Goal: Task Accomplishment & Management: Manage account settings

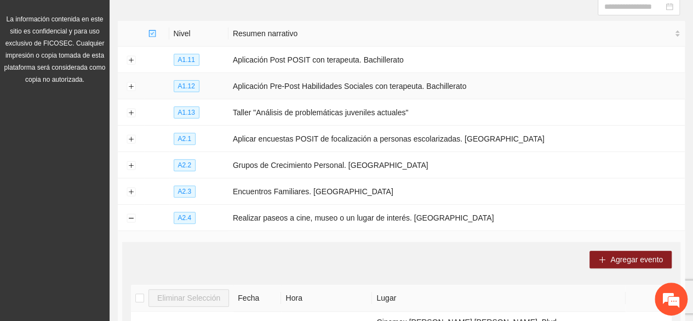
scroll to position [139, 0]
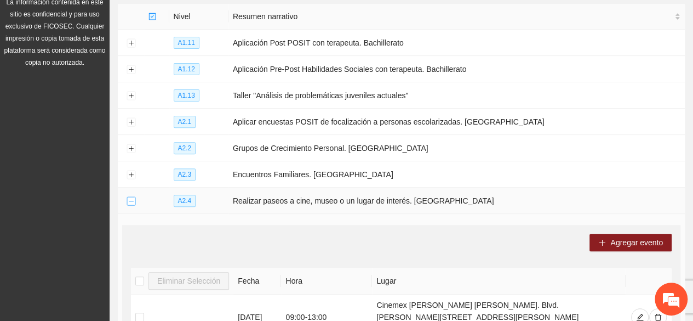
click at [129, 197] on button "Collapse row" at bounding box center [131, 201] width 9 height 9
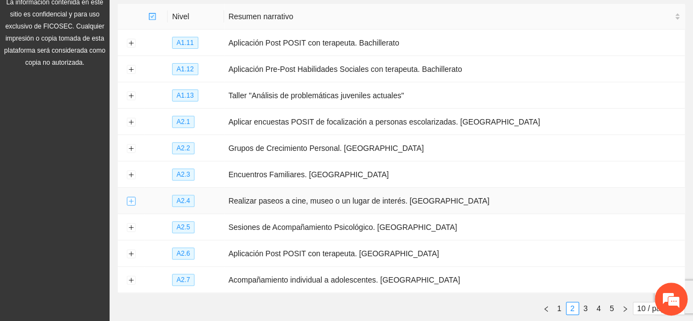
click at [132, 197] on button "Expand row" at bounding box center [131, 201] width 9 height 9
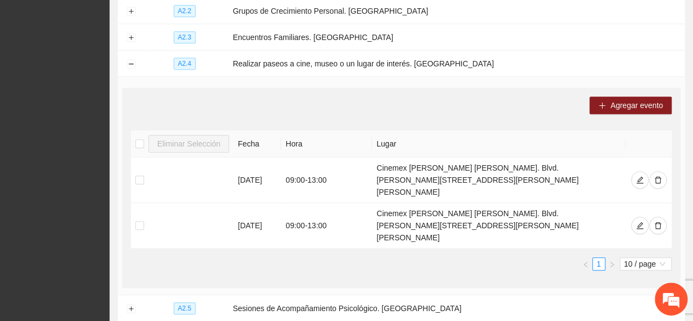
scroll to position [194, 0]
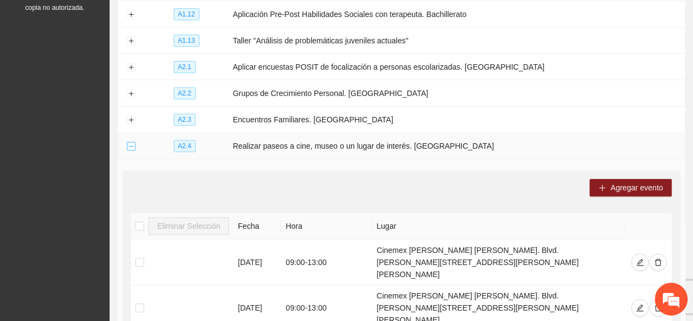
click at [132, 145] on button "Collapse row" at bounding box center [131, 146] width 9 height 9
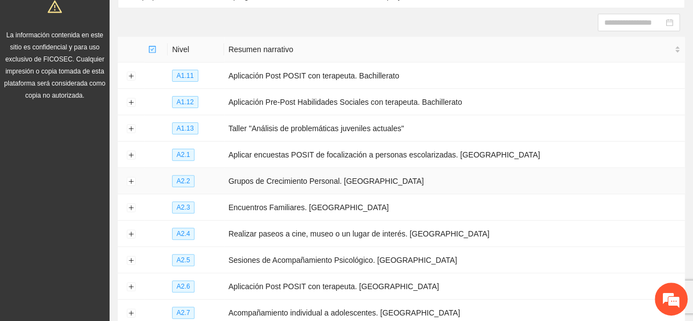
scroll to position [139, 0]
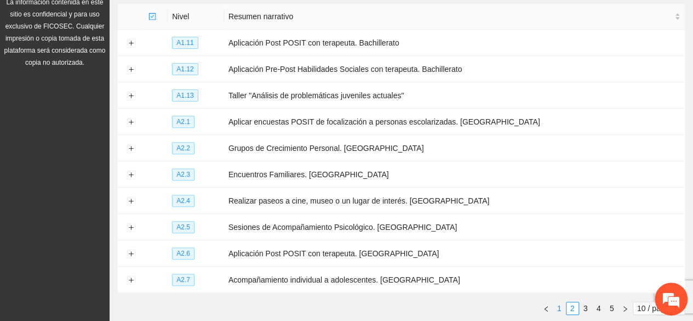
click at [561, 302] on link "1" at bounding box center [560, 308] width 12 height 12
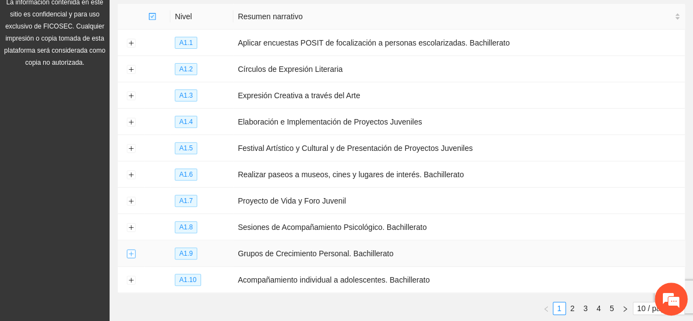
click at [133, 249] on button "Expand row" at bounding box center [131, 253] width 9 height 9
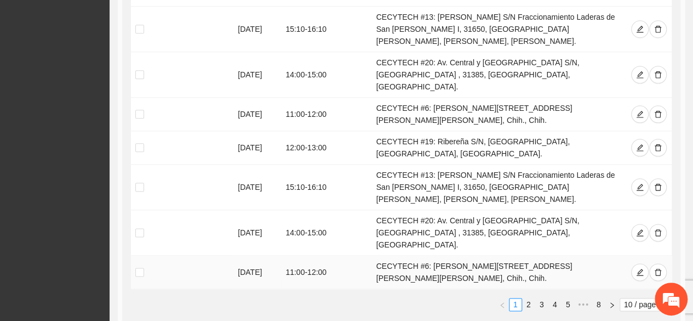
scroll to position [632, 0]
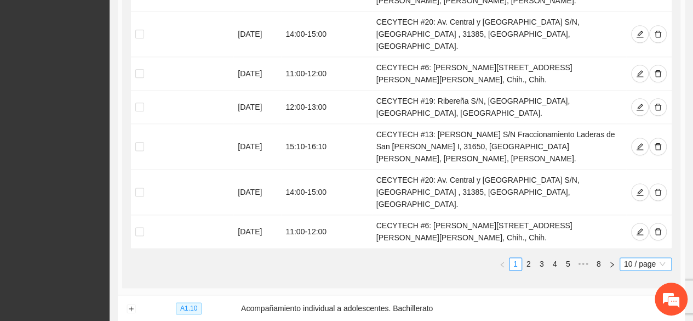
click at [647, 258] on span "10 / page" at bounding box center [645, 264] width 43 height 12
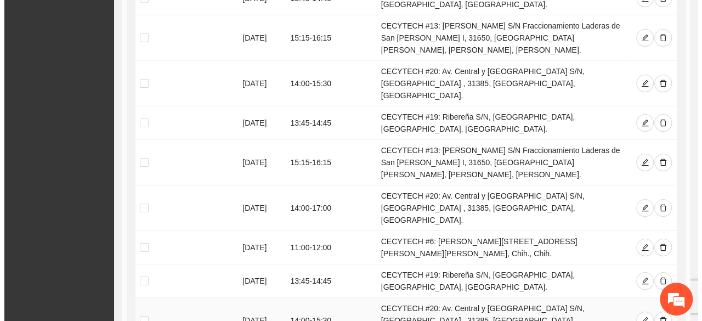
scroll to position [1783, 0]
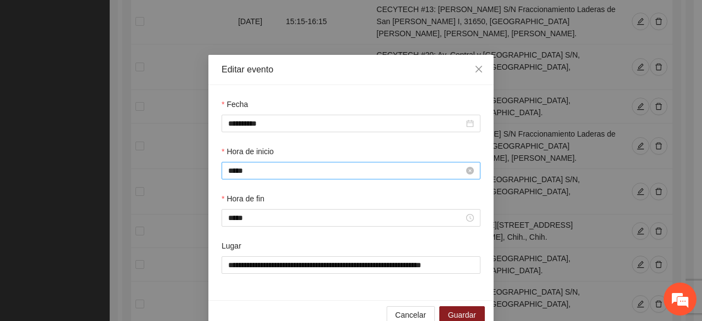
click at [294, 175] on input "*****" at bounding box center [346, 170] width 236 height 12
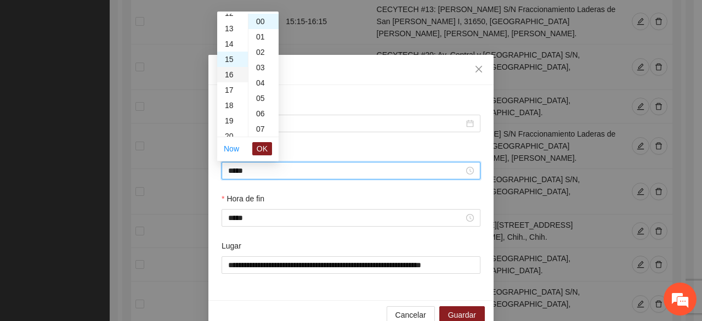
scroll to position [175, 0]
click at [226, 30] on div "12" at bounding box center [232, 29] width 31 height 15
click at [260, 96] on div "30" at bounding box center [263, 97] width 30 height 15
type input "*****"
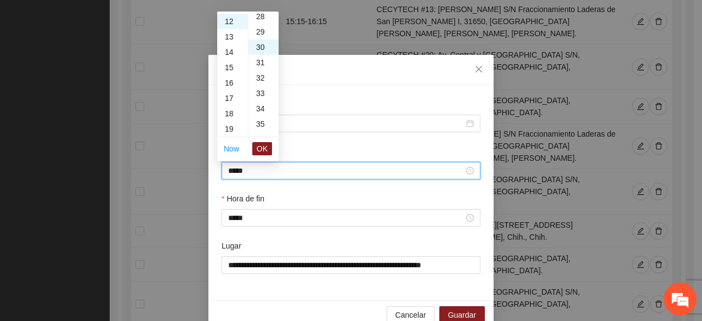
scroll to position [460, 0]
click at [264, 144] on span "OK" at bounding box center [261, 148] width 11 height 12
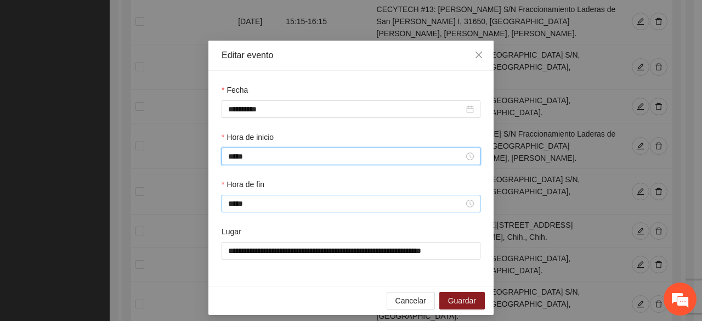
scroll to position [22, 0]
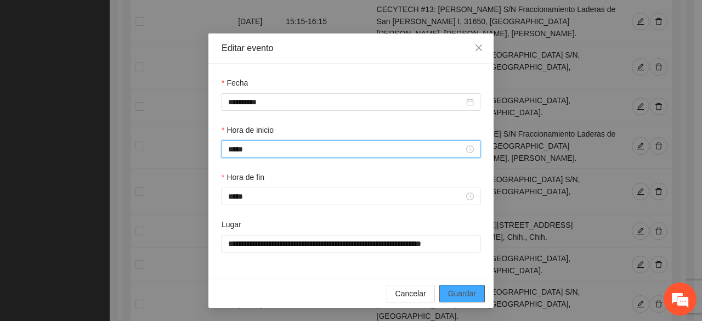
click at [471, 292] on span "Guardar" at bounding box center [462, 293] width 28 height 12
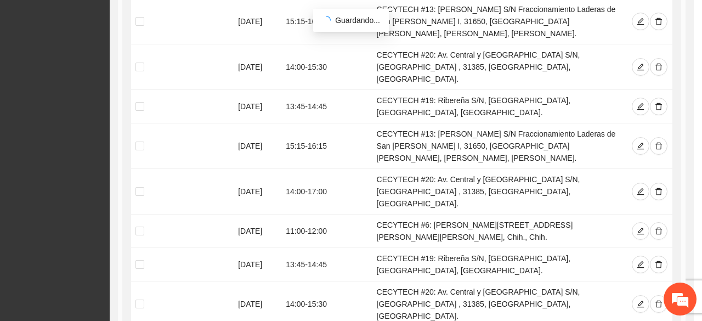
scroll to position [0, 0]
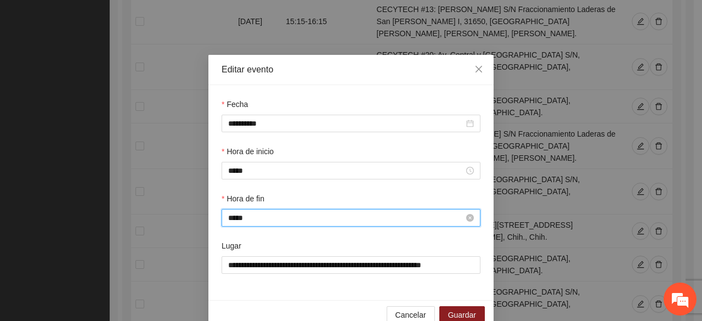
click at [270, 223] on input "*****" at bounding box center [346, 218] width 236 height 12
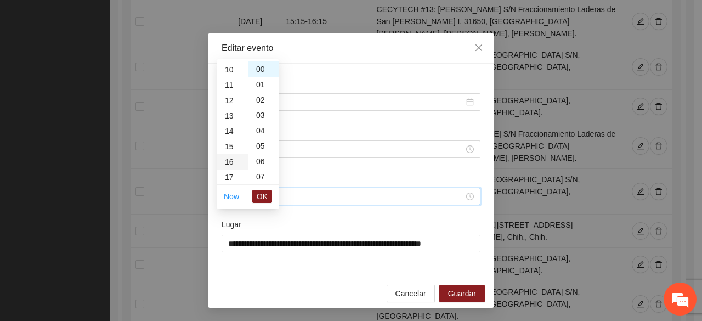
scroll to position [136, 0]
click at [227, 134] on div "13" at bounding box center [232, 132] width 31 height 15
click at [260, 145] on div "30" at bounding box center [263, 145] width 30 height 15
type input "*****"
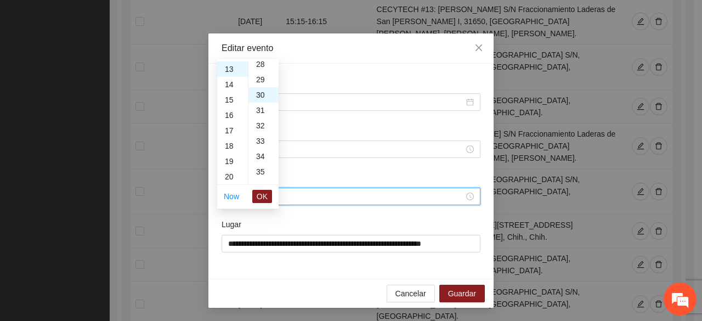
scroll to position [460, 0]
drag, startPoint x: 265, startPoint y: 191, endPoint x: 269, endPoint y: 198, distance: 7.4
click at [265, 191] on span "OK" at bounding box center [261, 196] width 11 height 12
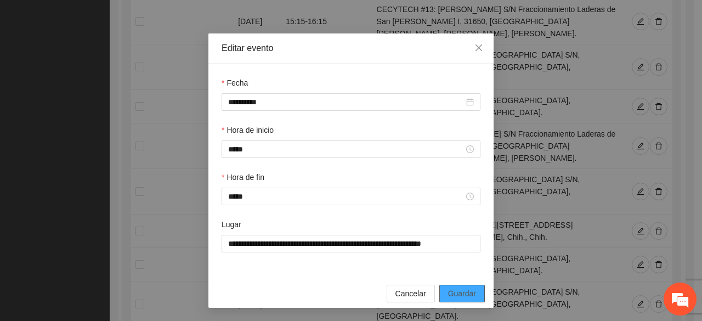
click at [461, 297] on span "Guardar" at bounding box center [462, 293] width 28 height 12
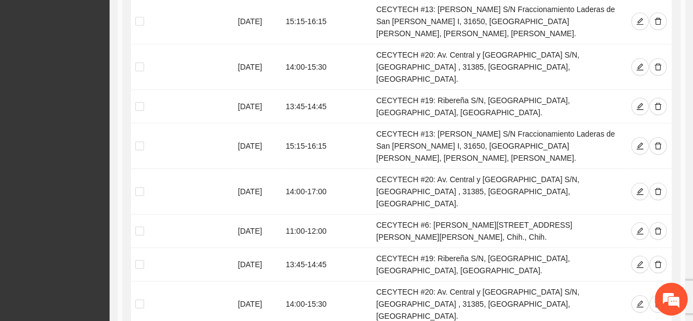
scroll to position [1838, 0]
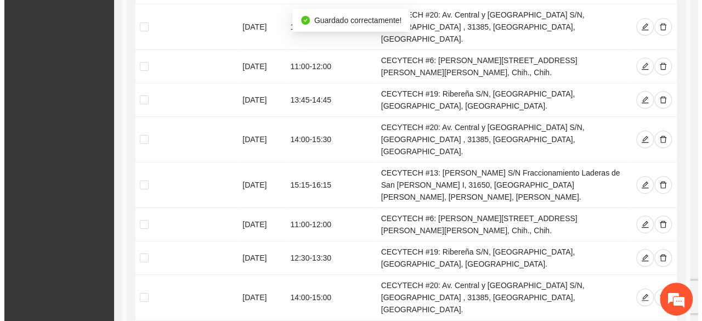
scroll to position [2003, 0]
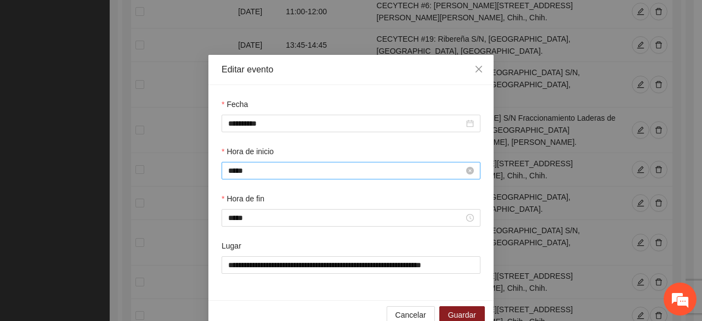
click at [246, 166] on input "*****" at bounding box center [346, 170] width 236 height 12
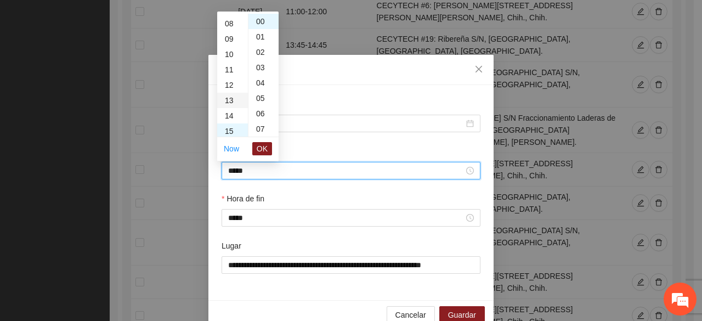
scroll to position [121, 0]
drag, startPoint x: 231, startPoint y: 83, endPoint x: 238, endPoint y: 88, distance: 8.2
click at [231, 84] on div "12" at bounding box center [232, 84] width 31 height 15
click at [258, 97] on div "30" at bounding box center [263, 97] width 30 height 15
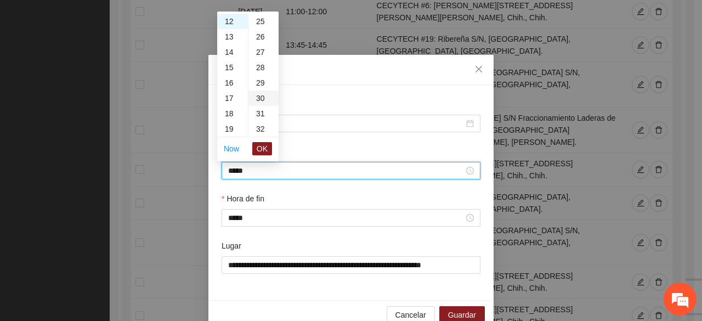
type input "*****"
click at [266, 148] on span "OK" at bounding box center [261, 148] width 11 height 12
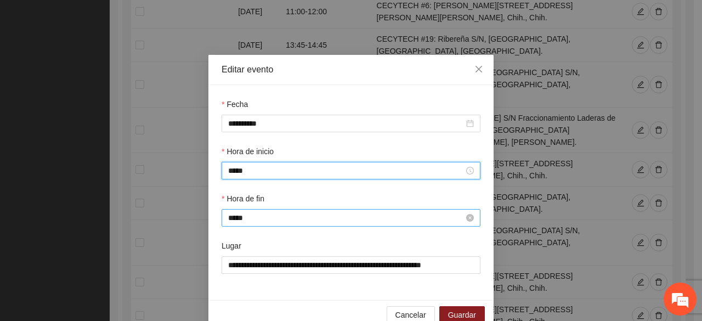
click at [254, 220] on input "*****" at bounding box center [346, 218] width 236 height 12
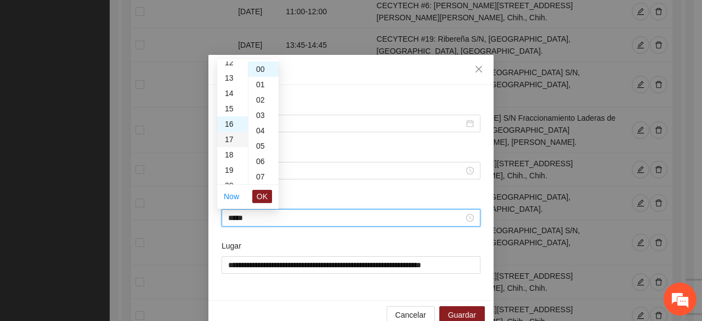
scroll to position [136, 0]
click at [231, 130] on div "13" at bounding box center [232, 132] width 31 height 15
click at [259, 143] on div "30" at bounding box center [263, 145] width 30 height 15
type input "*****"
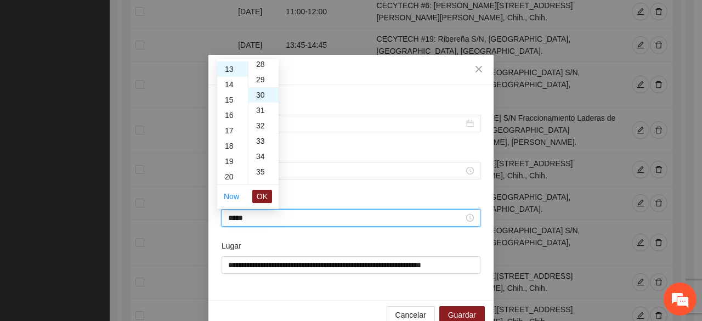
scroll to position [460, 0]
click at [261, 193] on span "OK" at bounding box center [261, 196] width 11 height 12
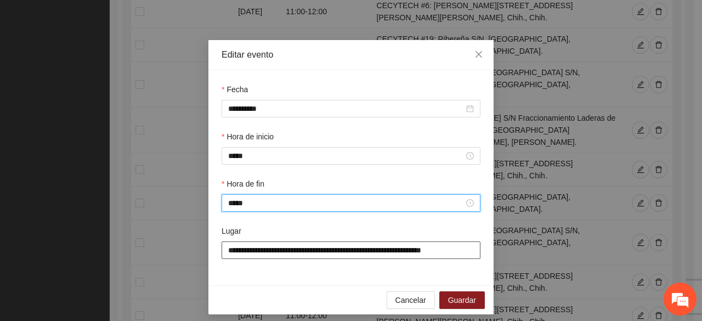
scroll to position [22, 0]
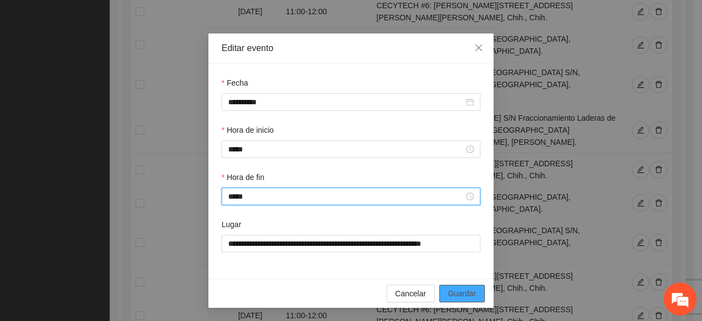
click at [441, 294] on button "Guardar" at bounding box center [461, 293] width 45 height 18
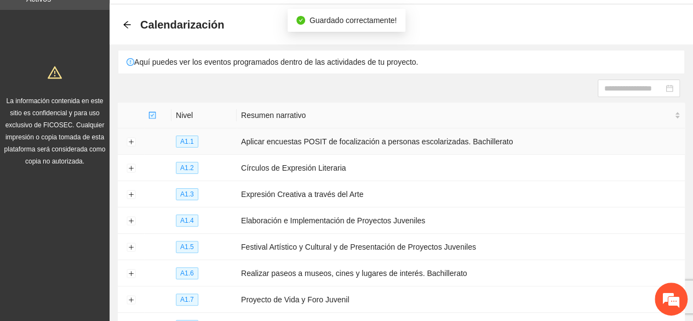
scroll to position [0, 0]
